Goal: Navigation & Orientation: Understand site structure

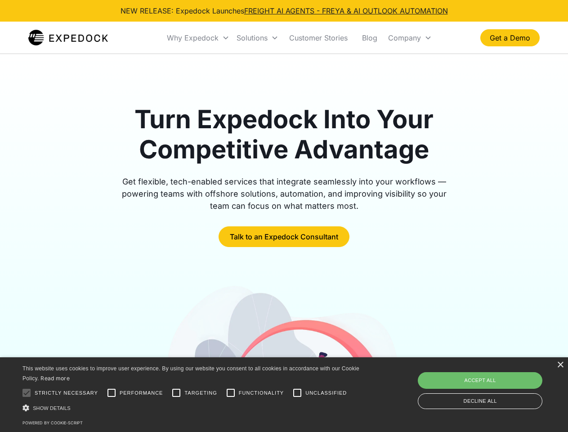
click at [198, 38] on div "Why Expedock" at bounding box center [193, 37] width 52 height 9
click at [257, 38] on div "Solutions" at bounding box center [252, 37] width 31 height 9
click at [410, 38] on div "Company" at bounding box center [404, 37] width 33 height 9
click at [27, 393] on div at bounding box center [27, 393] width 18 height 18
click at [112, 393] on input "Performance" at bounding box center [112, 393] width 18 height 18
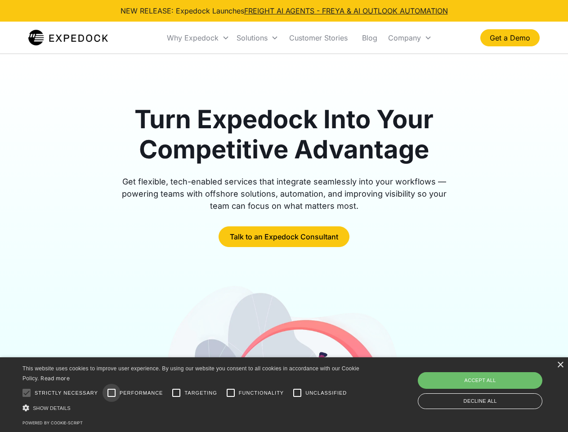
checkbox input "true"
click at [176, 393] on input "Targeting" at bounding box center [176, 393] width 18 height 18
checkbox input "true"
click at [231, 393] on input "Functionality" at bounding box center [231, 393] width 18 height 18
checkbox input "true"
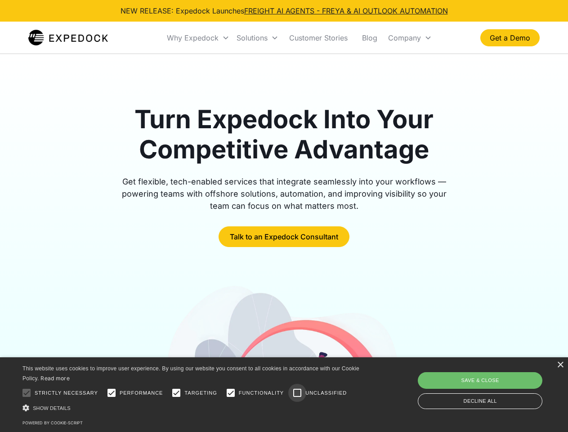
click at [298, 393] on input "Unclassified" at bounding box center [298, 393] width 18 height 18
checkbox input "true"
click at [193, 408] on div "Show details Hide details" at bounding box center [193, 407] width 340 height 9
